Goal: Transaction & Acquisition: Download file/media

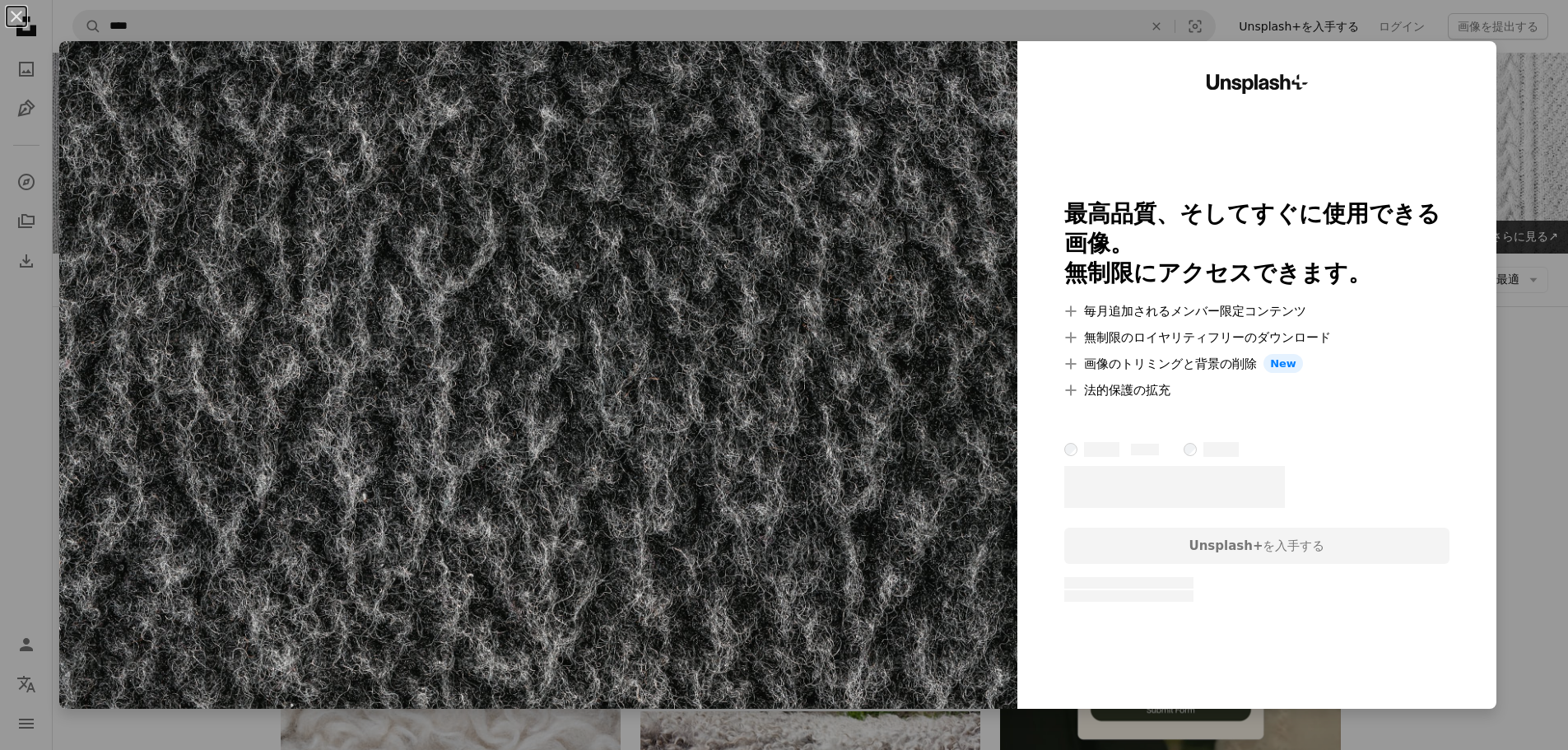
scroll to position [2553, 0]
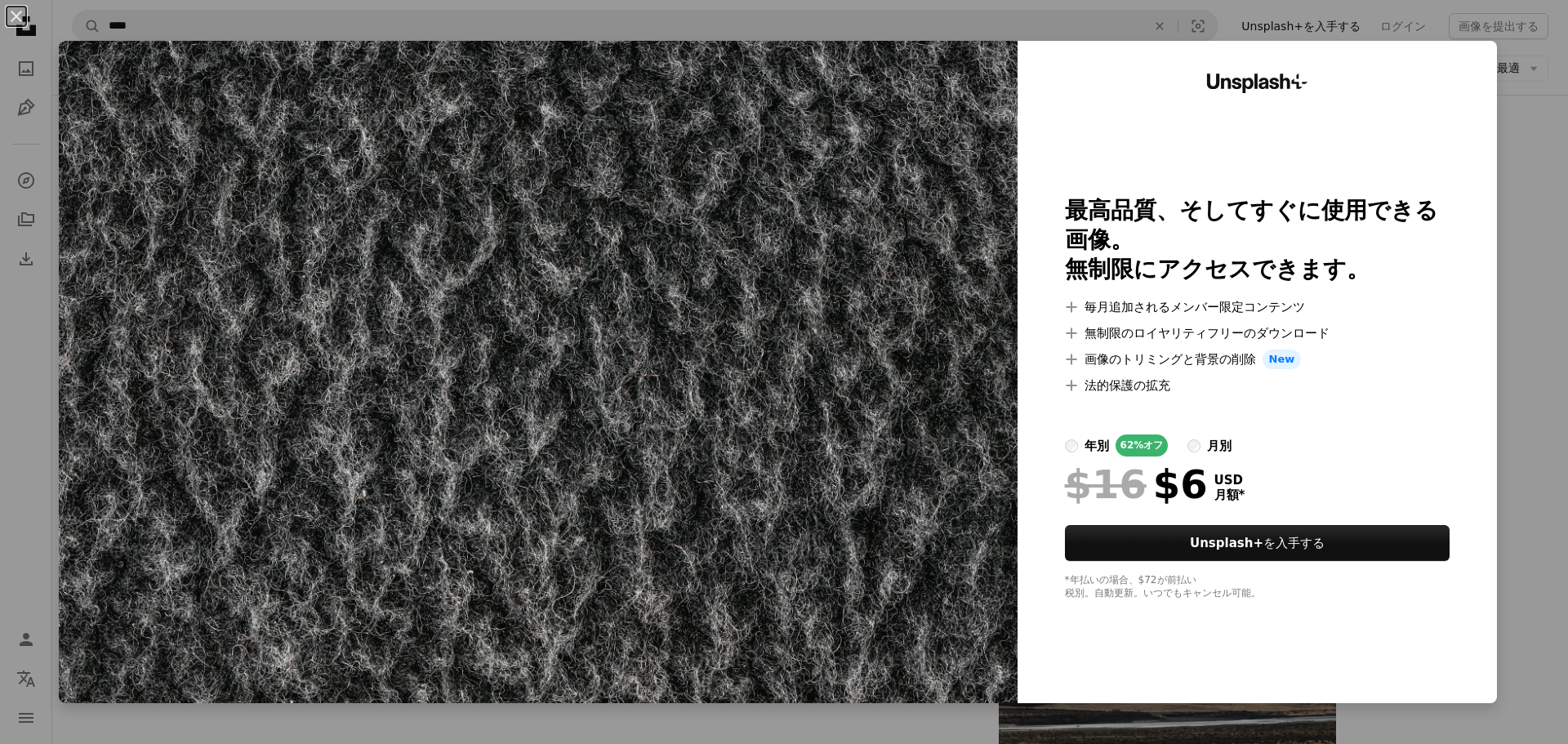
click at [1524, 309] on div "An X shape Unsplash+ 最高品質、そしてすぐに使用できる画像。 無制限にアクセスできます。 A plus sign 毎月追加されるメンバー限…" at bounding box center [784, 372] width 1568 height 744
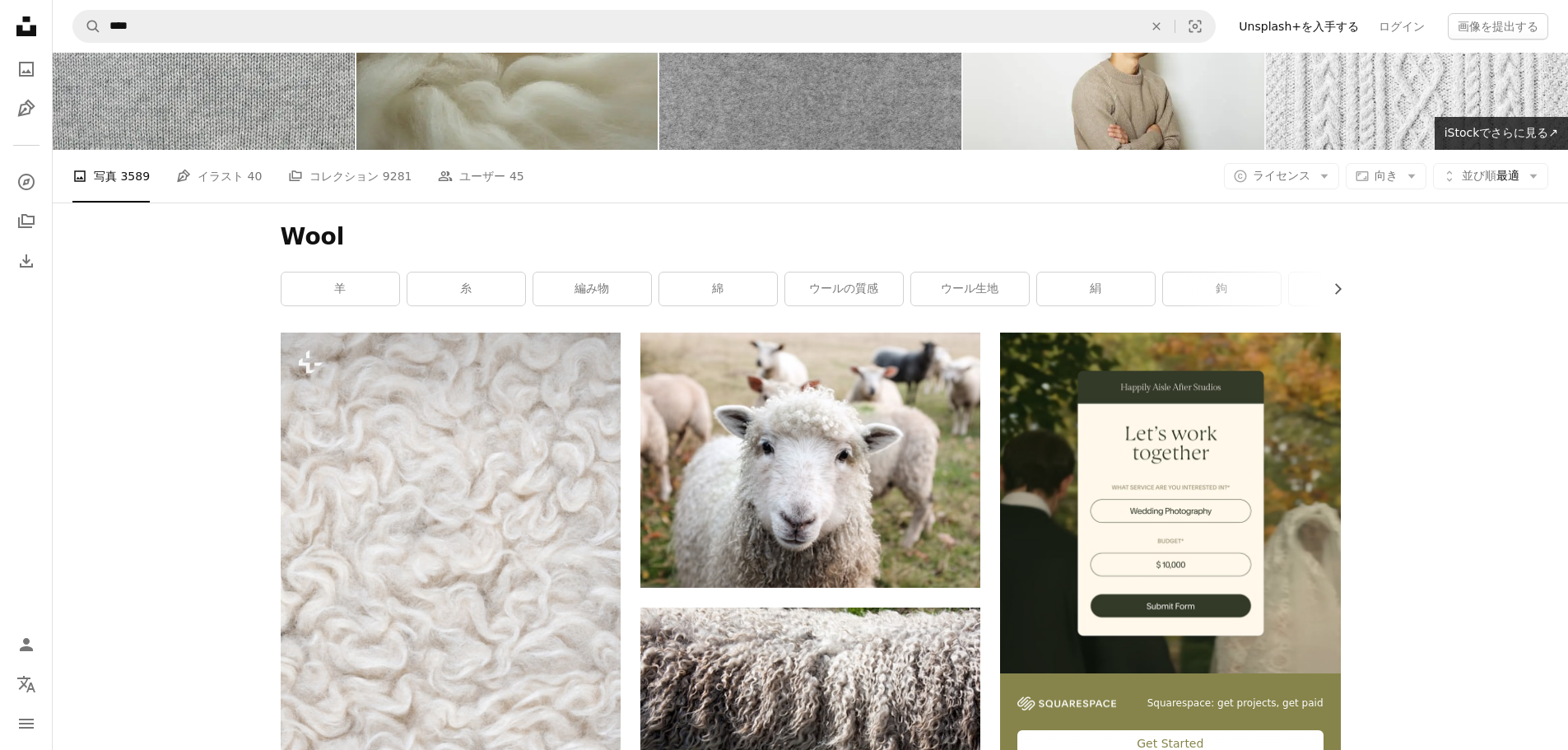
scroll to position [83, 0]
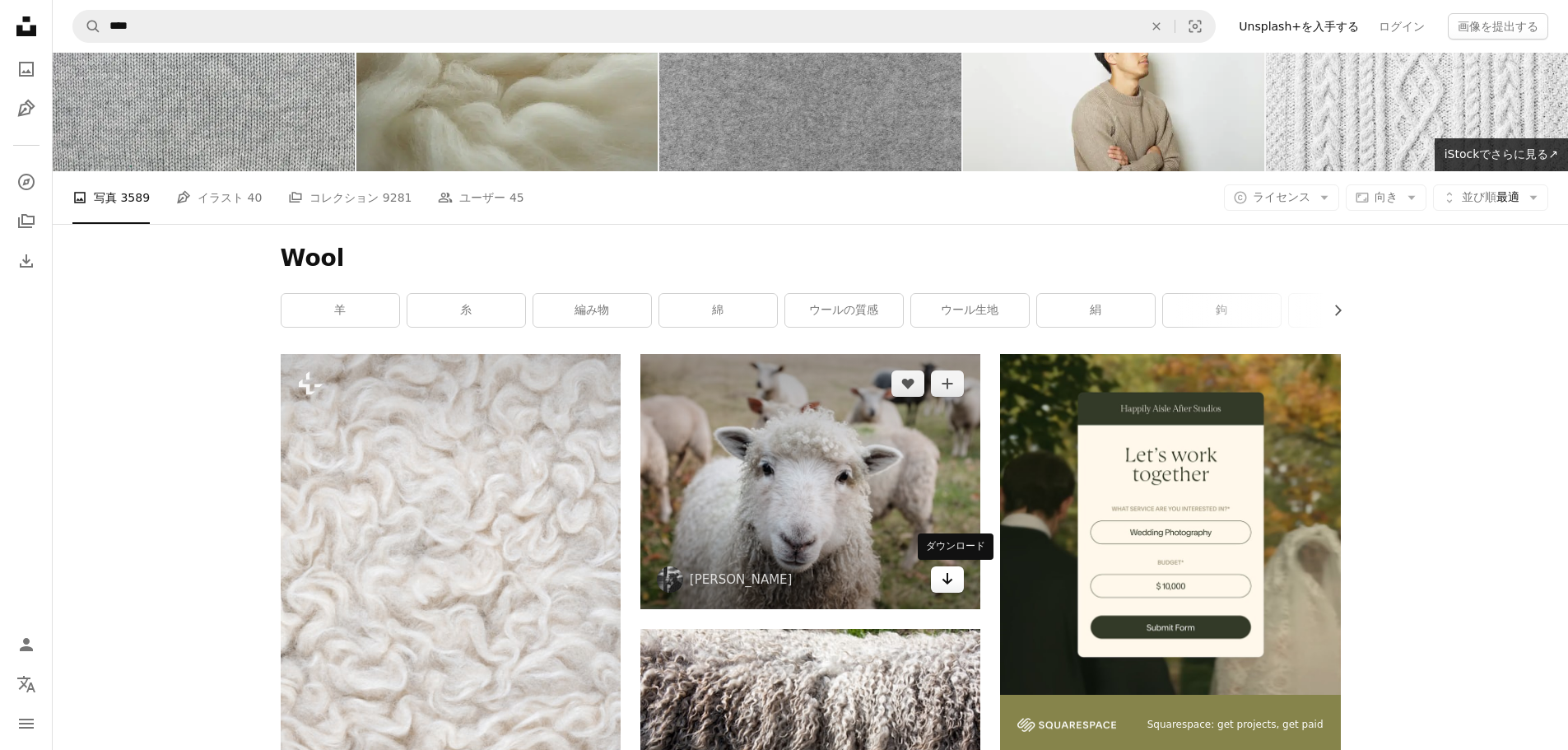
click at [949, 582] on icon "ダウンロード" at bounding box center [947, 579] width 11 height 12
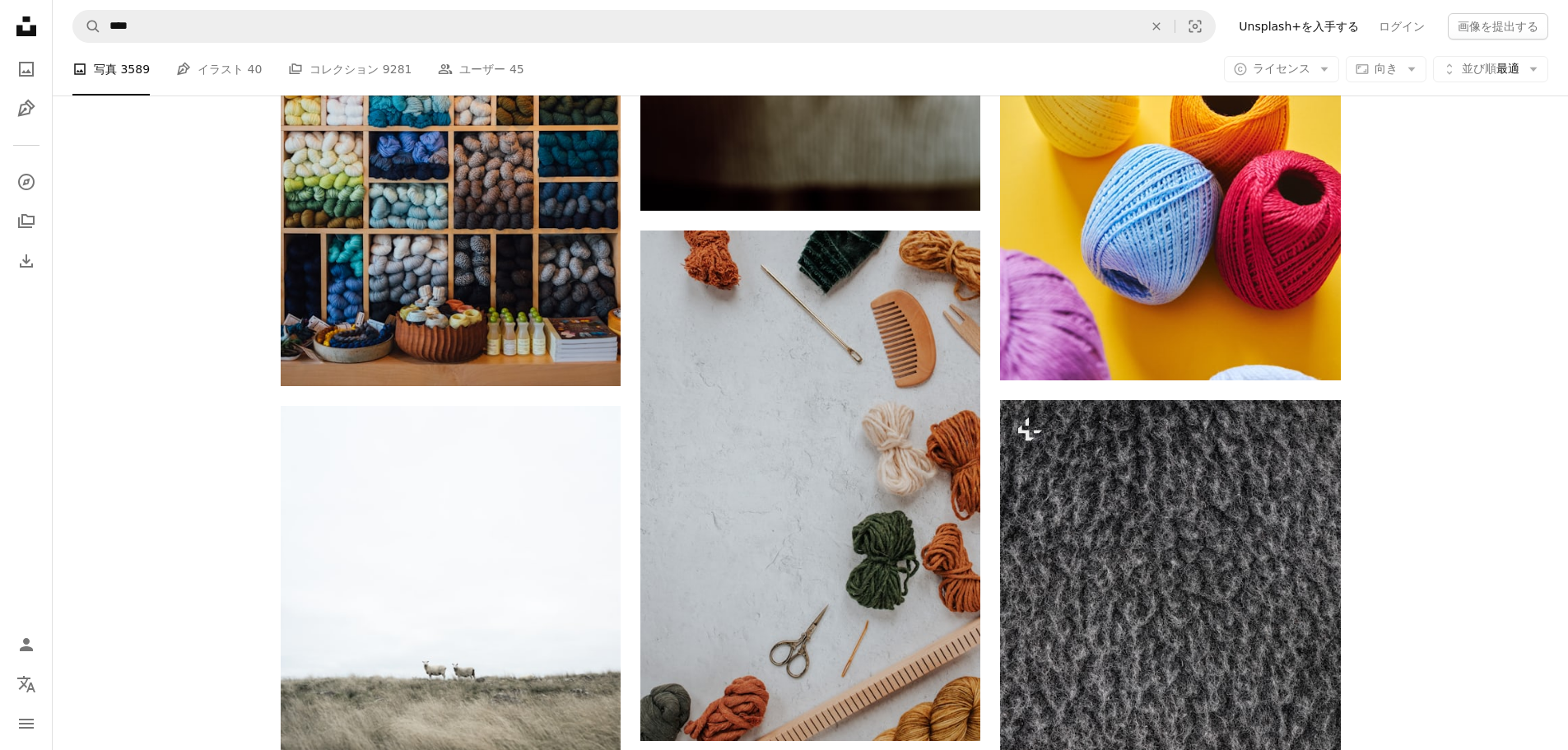
scroll to position [1977, 0]
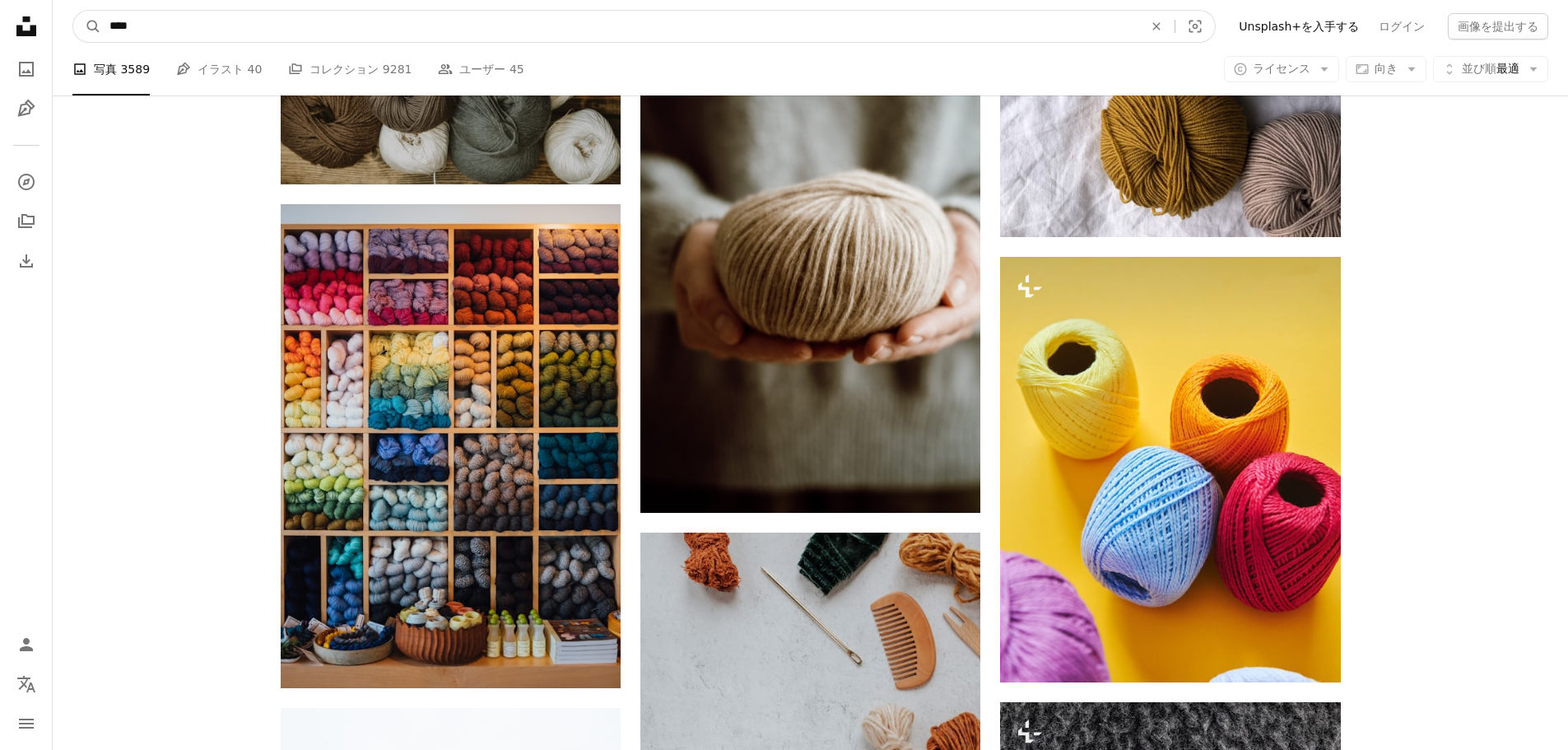
drag, startPoint x: 147, startPoint y: 23, endPoint x: 3, endPoint y: 18, distance: 144.1
click at [0, 18] on div "Unsplash logo Unsplash ホーム A photo Pen Tool A compass A stack of folders Downlo…" at bounding box center [784, 133] width 1568 height 4219
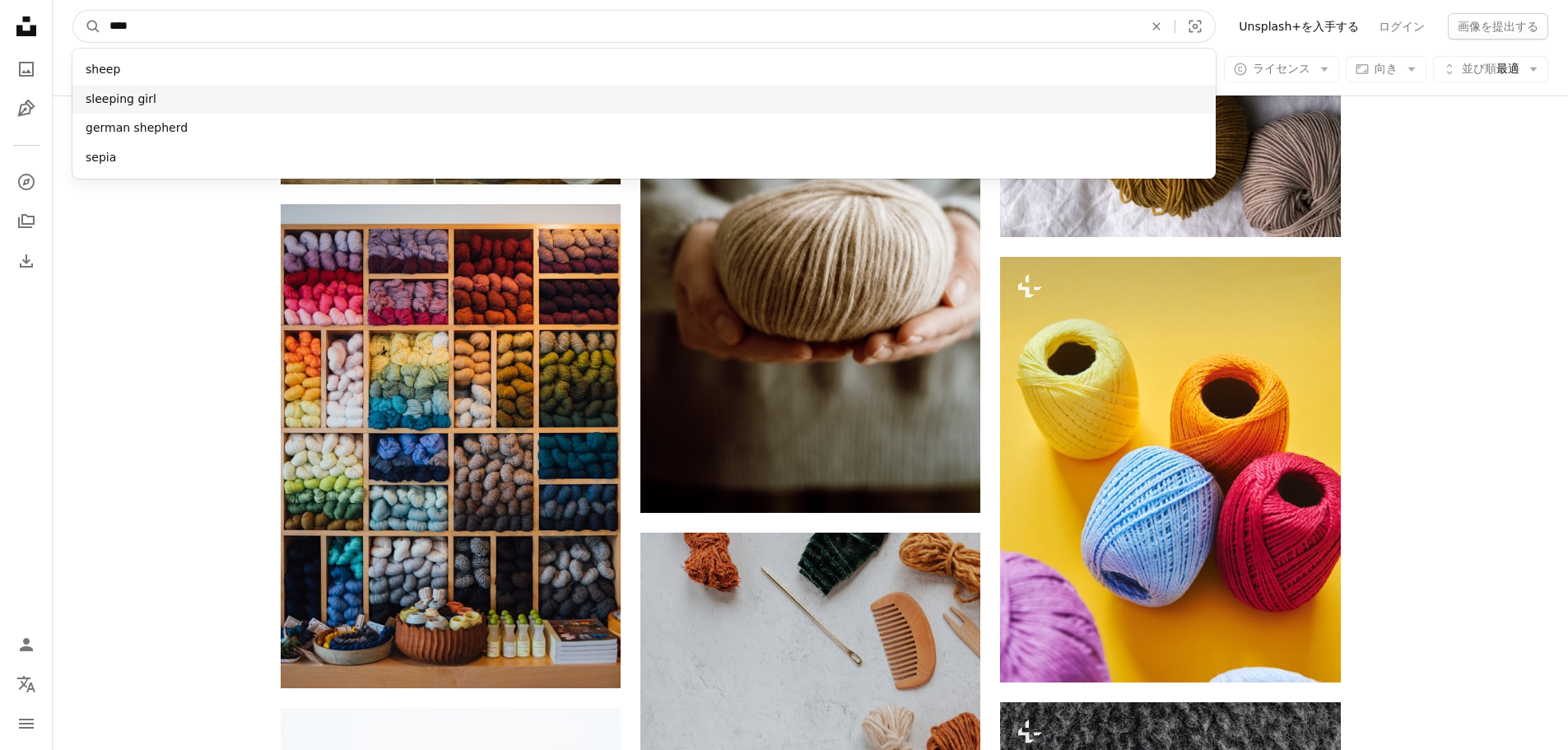
type input "****"
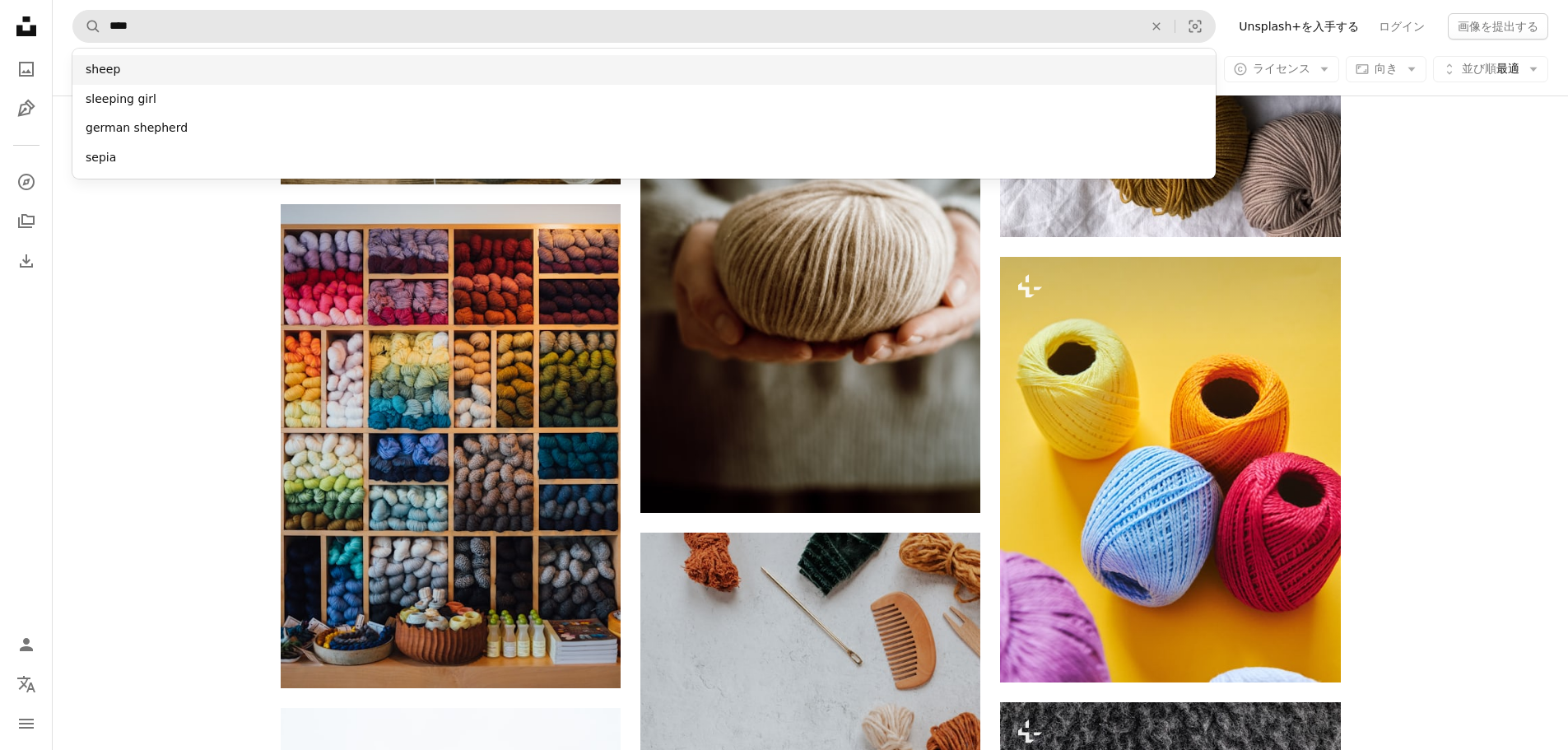
click at [221, 77] on div "sheep" at bounding box center [644, 70] width 1144 height 29
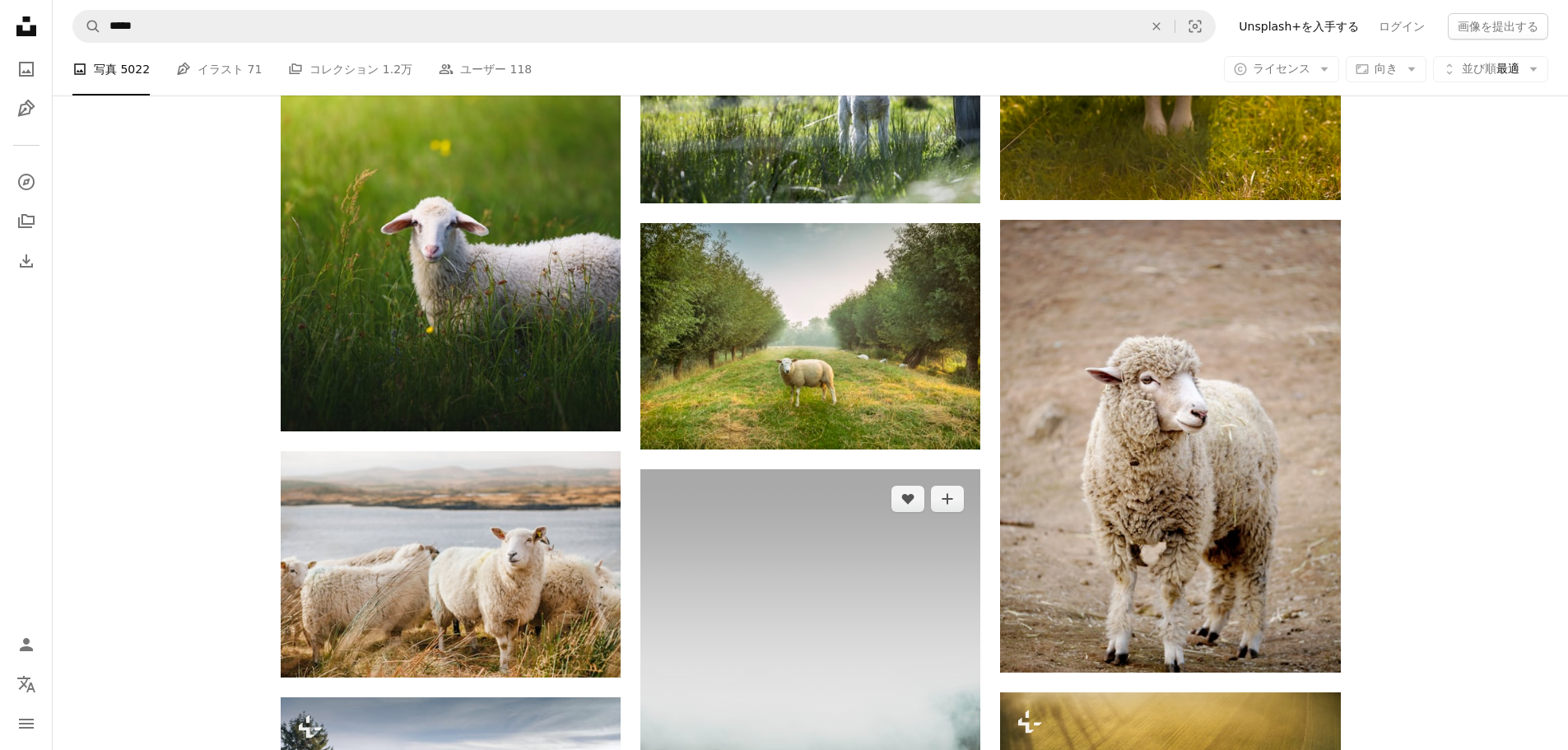
scroll to position [1482, 0]
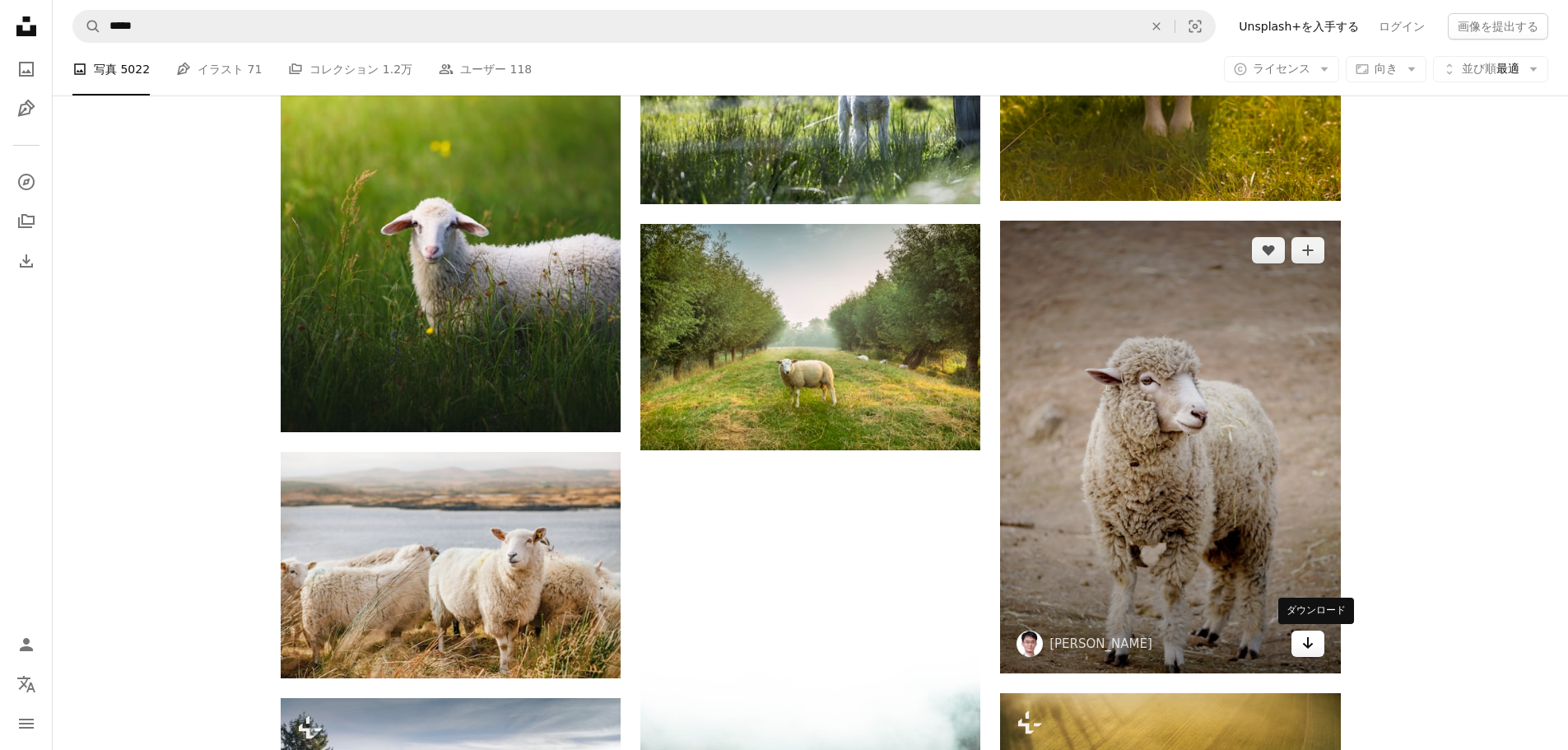
click at [1313, 641] on icon "Arrow pointing down" at bounding box center [1308, 643] width 13 height 20
